Goal: Task Accomplishment & Management: Use online tool/utility

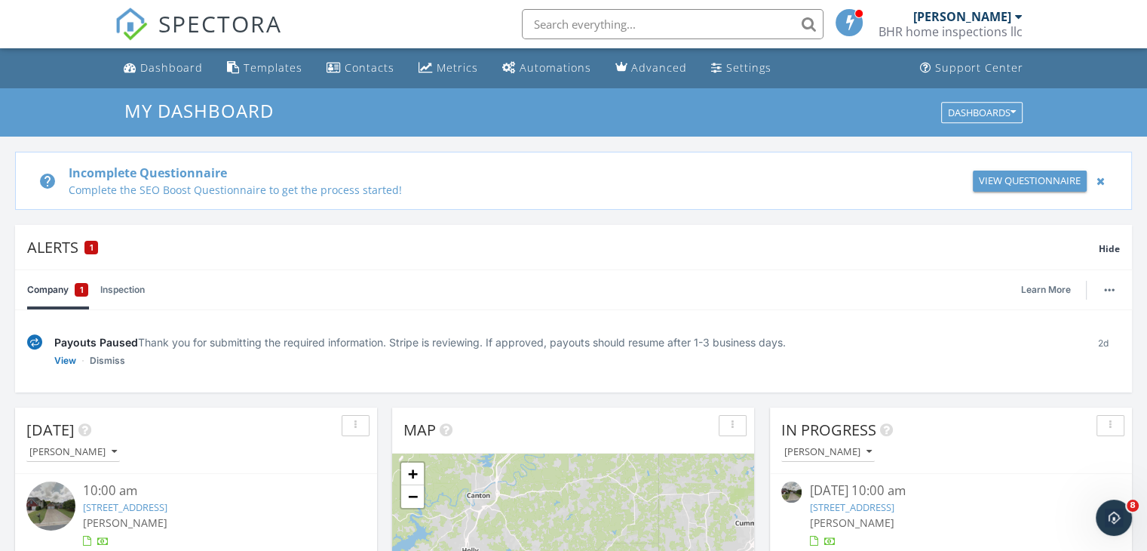
scroll to position [7, 8]
click at [111, 359] on link "Dismiss" at bounding box center [107, 360] width 35 height 15
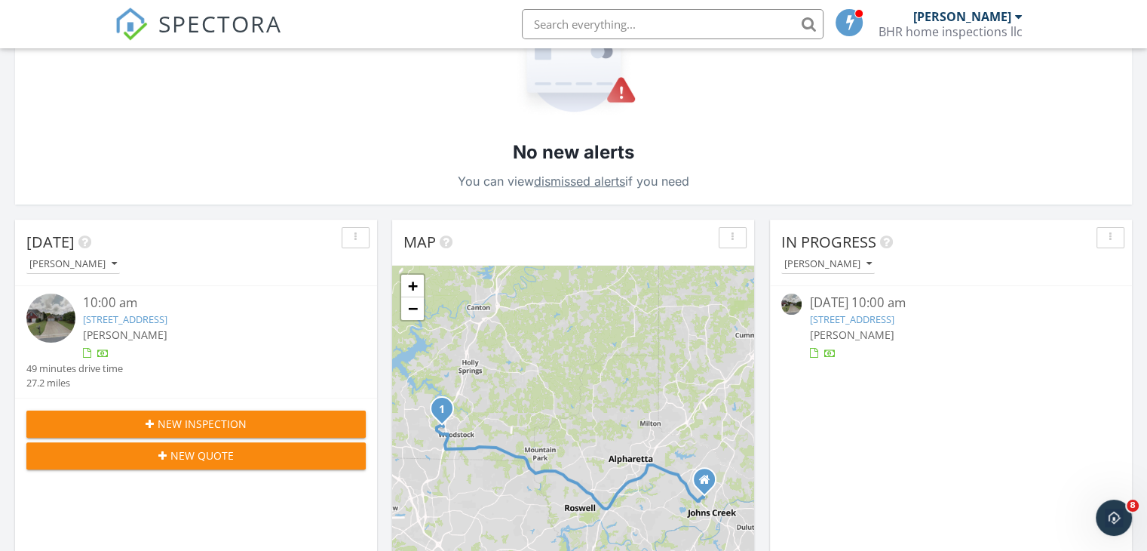
scroll to position [377, 0]
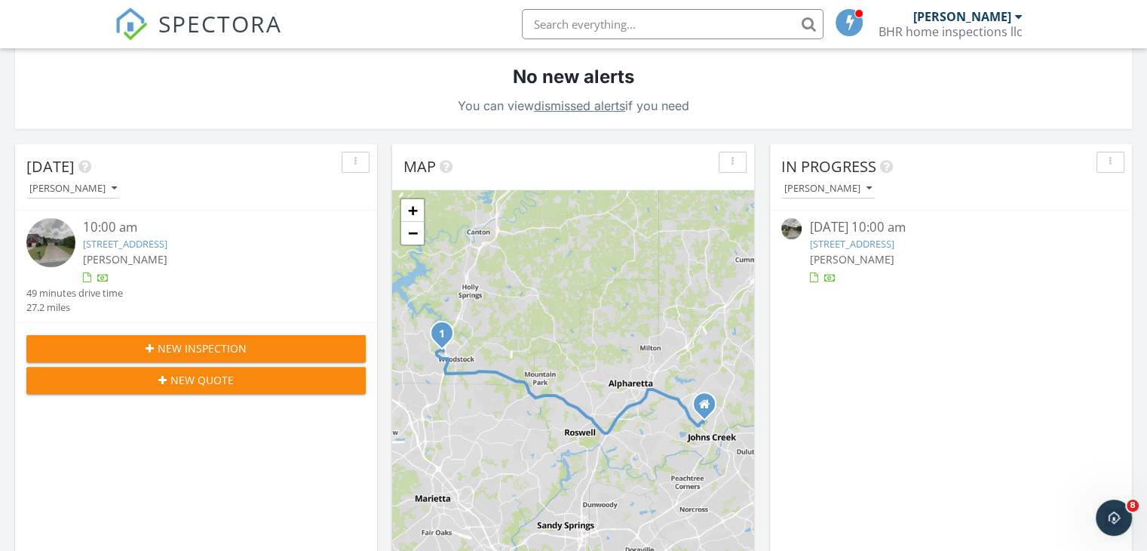
click at [60, 241] on img at bounding box center [50, 242] width 49 height 49
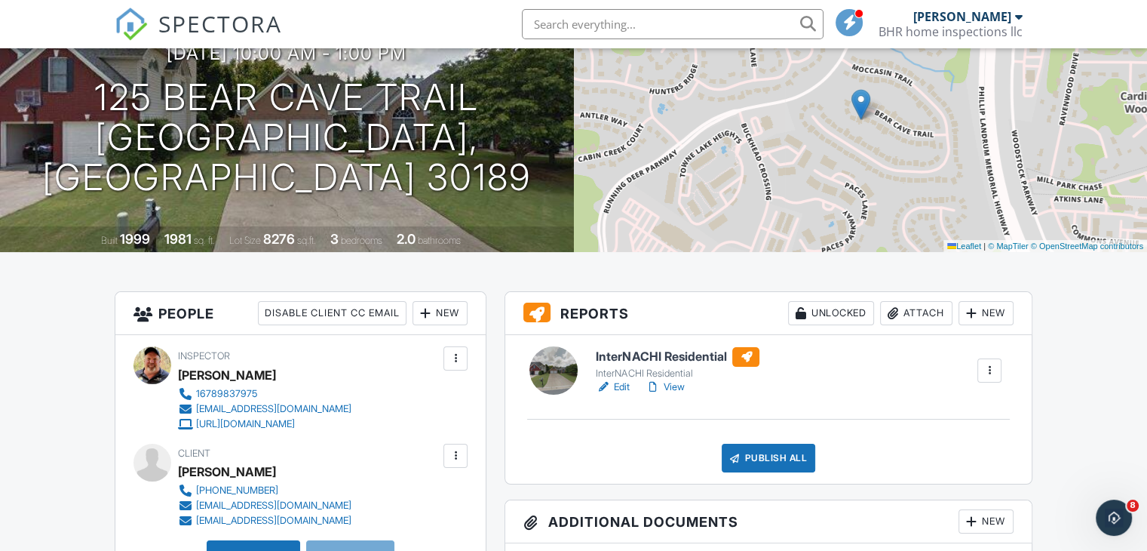
scroll to position [226, 0]
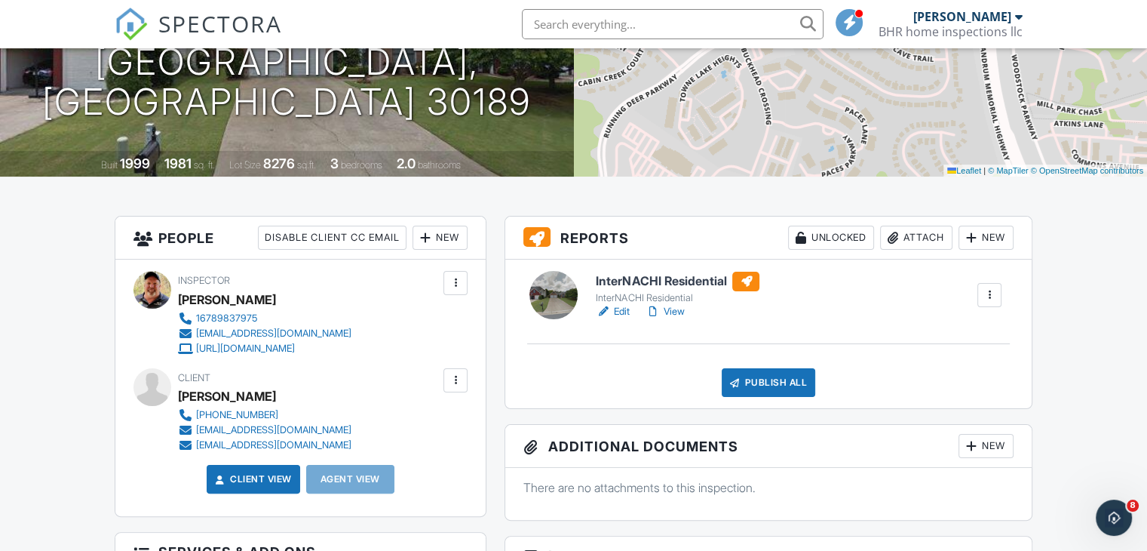
click at [662, 311] on link "View" at bounding box center [664, 311] width 39 height 15
